Goal: Check status: Check status

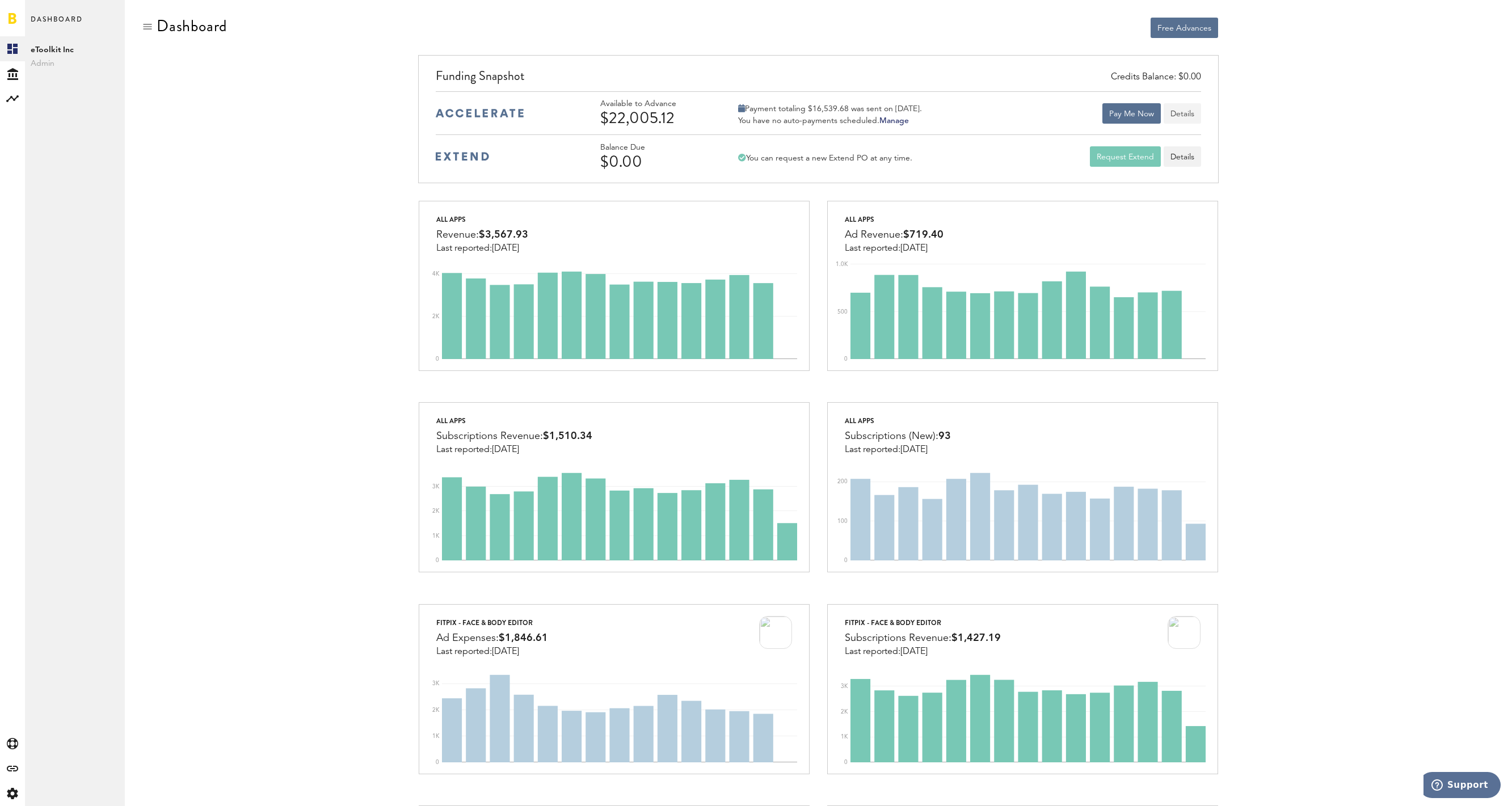
click at [1185, 112] on button "Details" at bounding box center [1183, 113] width 38 height 20
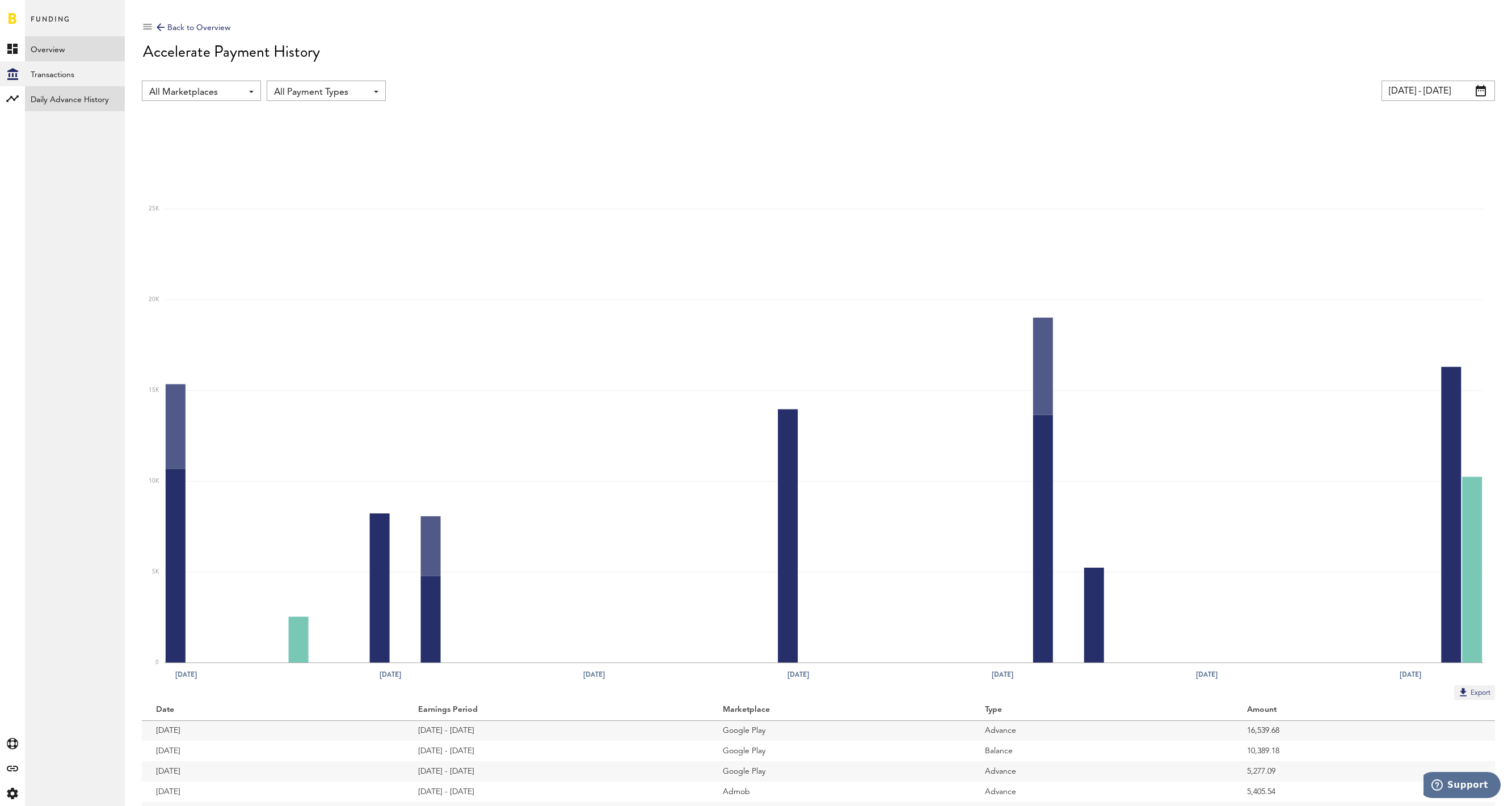
click at [47, 101] on link "Daily Advance History" at bounding box center [75, 99] width 100 height 25
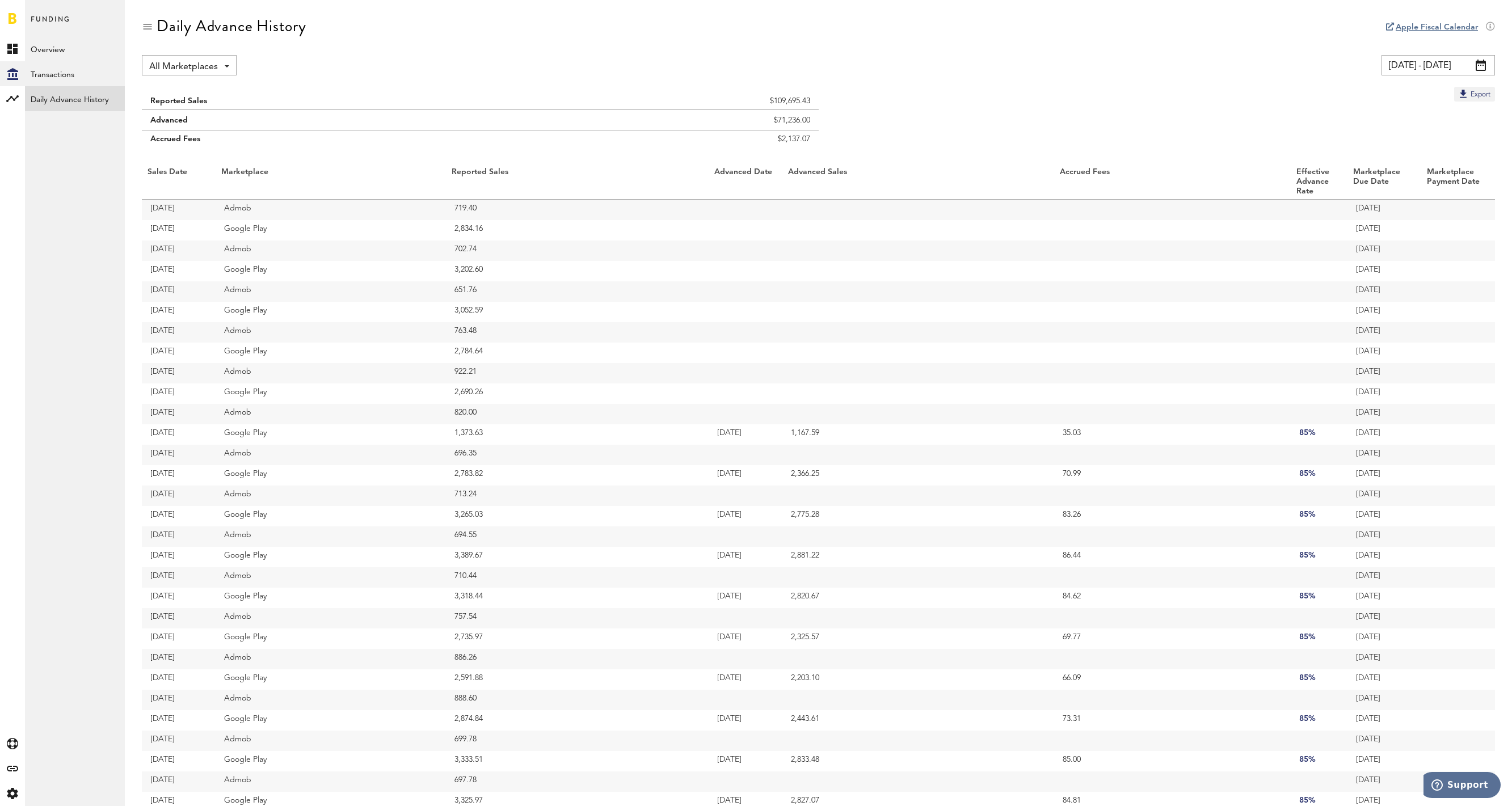
click at [11, 21] on link at bounding box center [12, 18] width 8 height 11
